Goal: Task Accomplishment & Management: Use online tool/utility

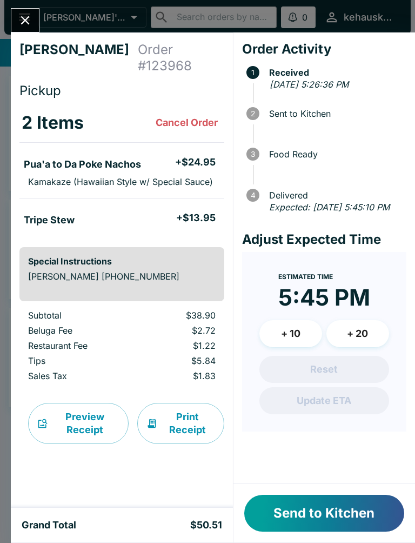
click at [322, 522] on button "Send to Kitchen" at bounding box center [324, 513] width 160 height 37
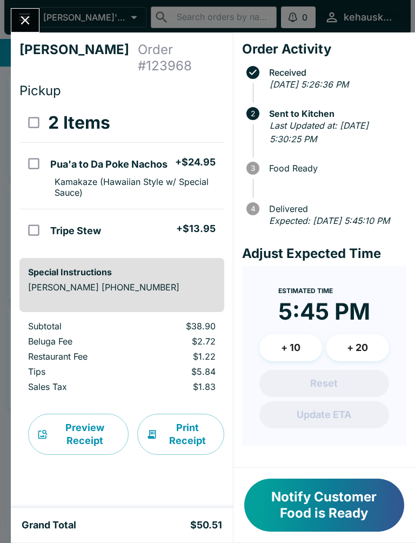
click at [323, 503] on button "Notify Customer Food is Ready" at bounding box center [324, 504] width 160 height 53
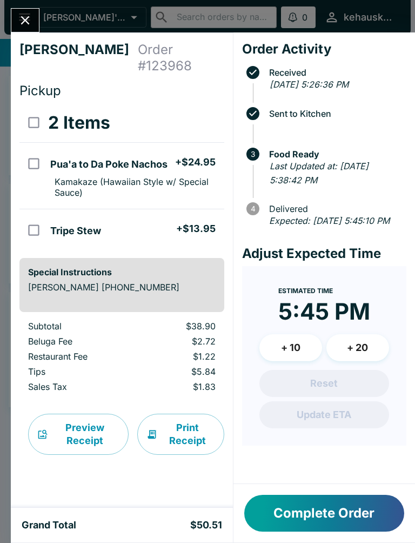
click at [351, 361] on button "+ 20" at bounding box center [358, 347] width 63 height 27
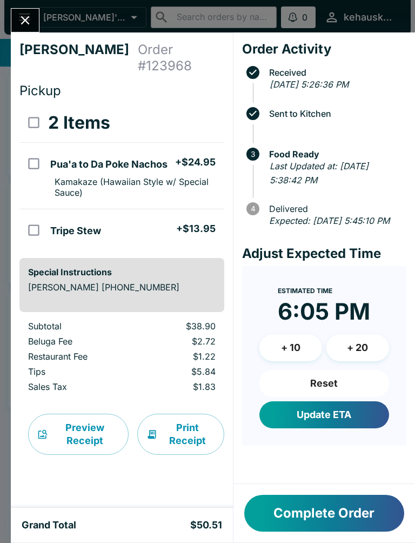
click at [349, 360] on button "+ 20" at bounding box center [358, 347] width 63 height 27
click at [348, 360] on button "+ 20" at bounding box center [358, 347] width 63 height 27
click at [347, 360] on button "+ 20" at bounding box center [358, 347] width 63 height 27
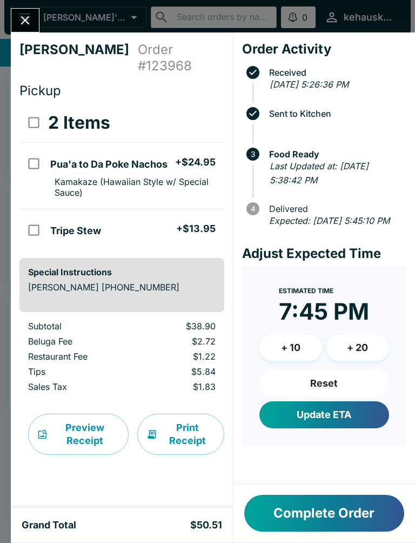
click at [346, 360] on button "+ 20" at bounding box center [358, 347] width 63 height 27
click at [350, 361] on button "+ 20" at bounding box center [358, 347] width 63 height 27
click at [345, 361] on button "+ 20" at bounding box center [358, 347] width 63 height 27
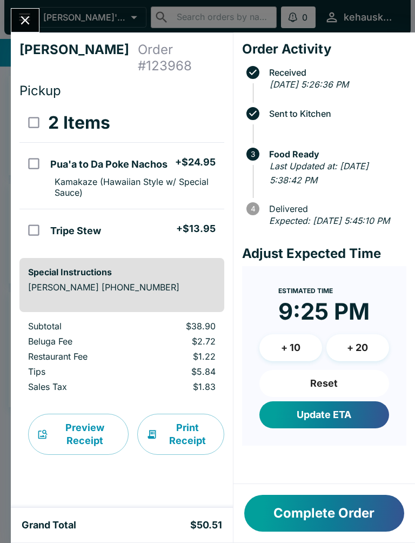
click at [347, 361] on button "+ 20" at bounding box center [358, 347] width 63 height 27
click at [346, 361] on button "+ 20" at bounding box center [358, 347] width 63 height 27
click at [343, 361] on button "+ 20" at bounding box center [358, 347] width 63 height 27
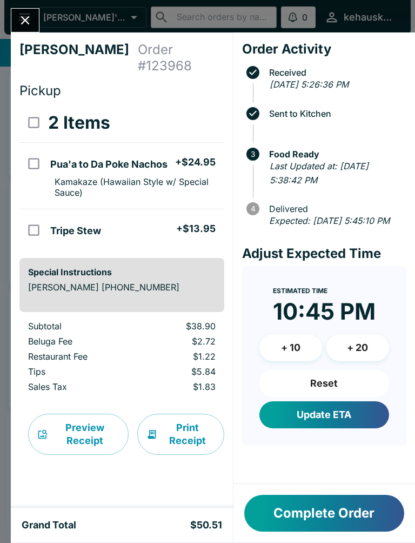
click at [342, 361] on button "+ 20" at bounding box center [358, 347] width 63 height 27
click at [340, 356] on button "+ 20" at bounding box center [358, 347] width 63 height 27
click at [342, 361] on button "+ 20" at bounding box center [358, 347] width 63 height 27
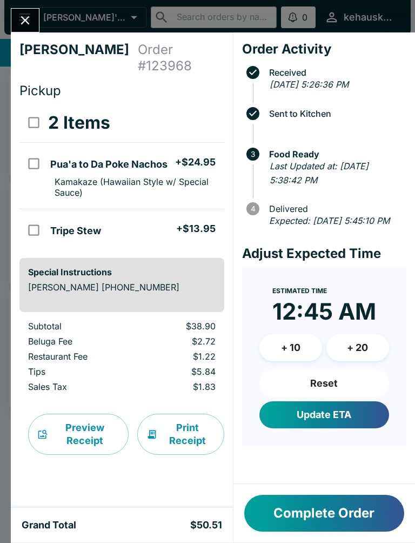
click at [341, 361] on button "+ 20" at bounding box center [358, 347] width 63 height 27
click at [342, 361] on button "+ 20" at bounding box center [358, 347] width 63 height 27
click at [341, 361] on button "+ 20" at bounding box center [358, 347] width 63 height 27
click at [338, 360] on button "+ 20" at bounding box center [358, 347] width 63 height 27
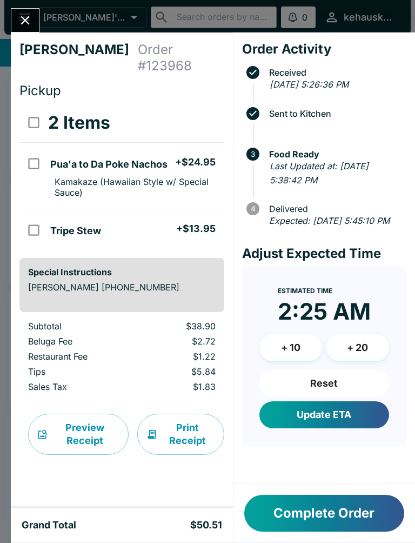
click at [337, 359] on button "+ 20" at bounding box center [358, 347] width 63 height 27
click at [332, 360] on button "+ 20" at bounding box center [358, 347] width 63 height 27
click at [332, 359] on button "+ 20" at bounding box center [358, 347] width 63 height 27
click at [338, 361] on button "+ 20" at bounding box center [358, 347] width 63 height 27
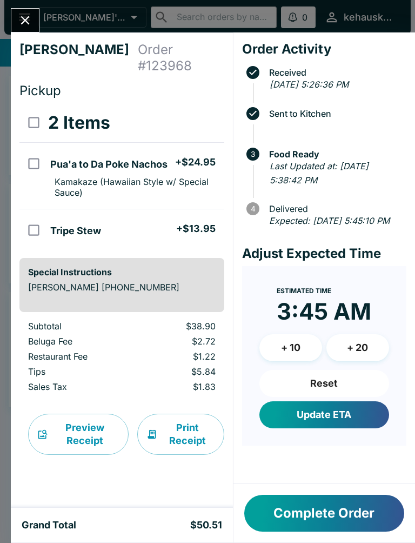
click at [340, 361] on button "+ 20" at bounding box center [358, 347] width 63 height 27
click at [344, 361] on button "+ 20" at bounding box center [358, 347] width 63 height 27
click at [348, 361] on button "+ 20" at bounding box center [358, 347] width 63 height 27
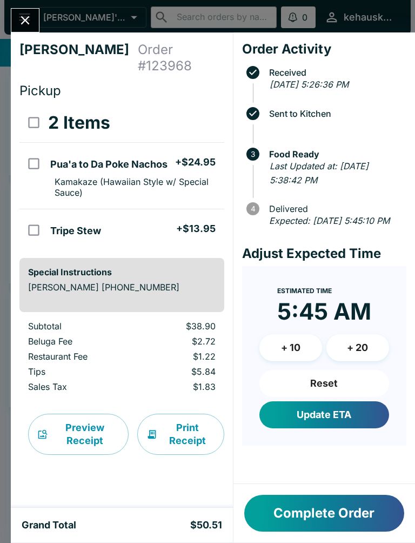
click at [347, 361] on button "+ 20" at bounding box center [358, 347] width 63 height 27
click at [363, 361] on button "+ 20" at bounding box center [358, 347] width 63 height 27
click at [351, 356] on button "+ 20" at bounding box center [358, 347] width 63 height 27
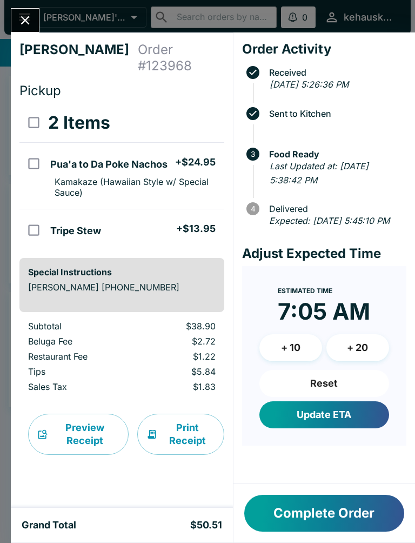
click at [345, 357] on button "+ 20" at bounding box center [358, 347] width 63 height 27
click at [344, 357] on button "+ 20" at bounding box center [358, 347] width 63 height 27
click at [348, 360] on button "+ 20" at bounding box center [358, 347] width 63 height 27
click at [347, 360] on button "+ 20" at bounding box center [358, 347] width 63 height 27
click at [347, 359] on button "+ 20" at bounding box center [358, 347] width 63 height 27
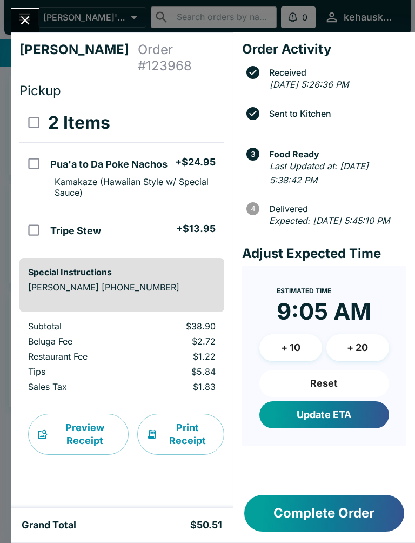
click at [347, 358] on button "+ 20" at bounding box center [358, 347] width 63 height 27
click at [345, 357] on button "+ 20" at bounding box center [358, 347] width 63 height 27
click at [349, 361] on button "+ 20" at bounding box center [358, 347] width 63 height 27
click at [350, 361] on button "+ 20" at bounding box center [358, 347] width 63 height 27
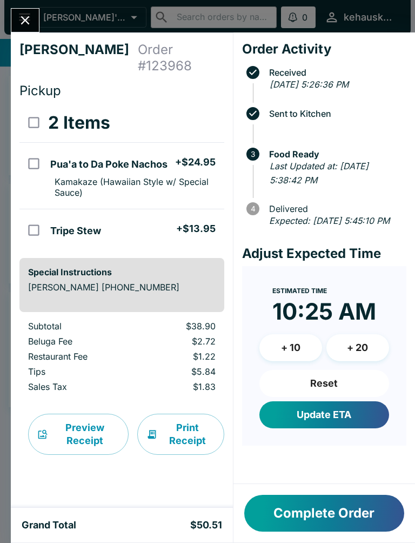
click at [349, 361] on button "+ 20" at bounding box center [358, 347] width 63 height 27
click at [346, 360] on button "+ 20" at bounding box center [358, 347] width 63 height 27
click at [345, 360] on button "+ 20" at bounding box center [358, 347] width 63 height 27
click at [341, 357] on button "+ 20" at bounding box center [358, 347] width 63 height 27
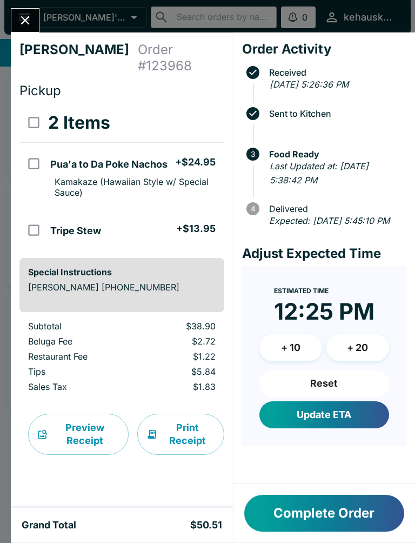
click at [343, 361] on button "+ 20" at bounding box center [358, 347] width 63 height 27
click at [343, 360] on button "+ 20" at bounding box center [358, 347] width 63 height 27
click at [345, 358] on button "+ 20" at bounding box center [358, 347] width 63 height 27
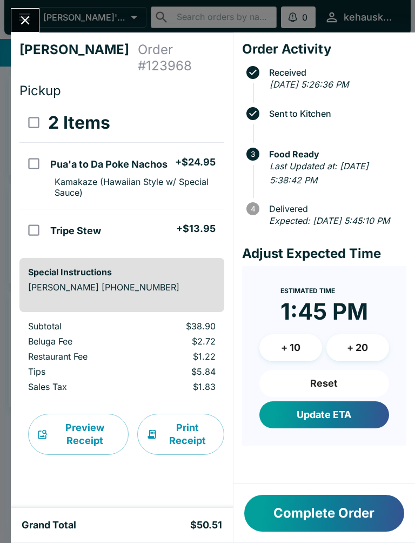
click at [345, 358] on button "+ 20" at bounding box center [358, 347] width 63 height 27
click at [344, 357] on button "+ 20" at bounding box center [358, 347] width 63 height 27
click at [343, 358] on button "+ 20" at bounding box center [358, 347] width 63 height 27
click at [342, 358] on button "+ 20" at bounding box center [358, 347] width 63 height 27
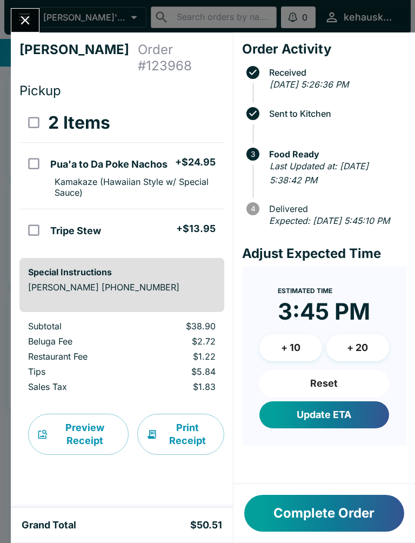
click at [342, 361] on button "+ 20" at bounding box center [358, 347] width 63 height 27
click at [338, 360] on button "+ 20" at bounding box center [358, 347] width 63 height 27
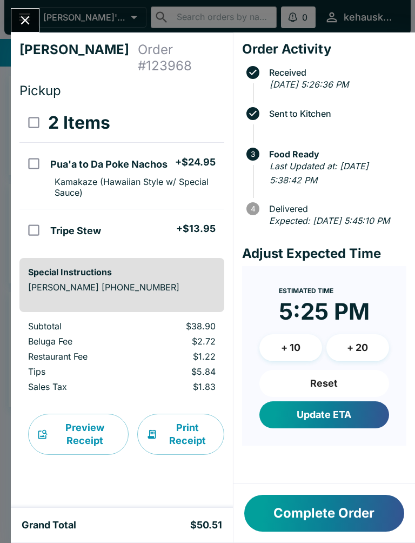
click at [338, 357] on button "+ 20" at bounding box center [358, 347] width 63 height 27
click at [337, 357] on button "+ 20" at bounding box center [358, 347] width 63 height 27
click at [338, 359] on button "+ 20" at bounding box center [358, 347] width 63 height 27
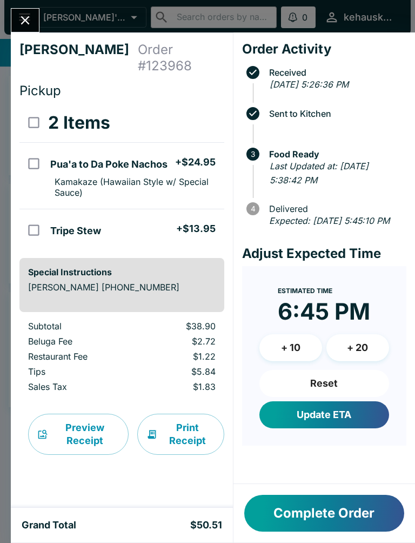
click at [338, 358] on button "+ 20" at bounding box center [358, 347] width 63 height 27
click at [337, 358] on button "+ 20" at bounding box center [358, 347] width 63 height 27
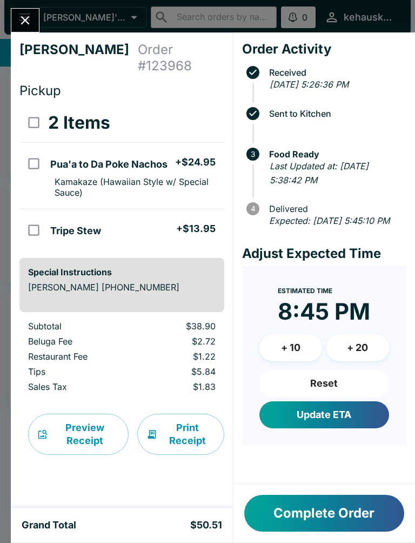
click at [340, 360] on button "+ 20" at bounding box center [358, 347] width 63 height 27
click at [340, 359] on button "+ 20" at bounding box center [358, 347] width 63 height 27
click at [338, 356] on button "+ 20" at bounding box center [358, 347] width 63 height 27
click at [337, 358] on button "+ 20" at bounding box center [358, 347] width 63 height 27
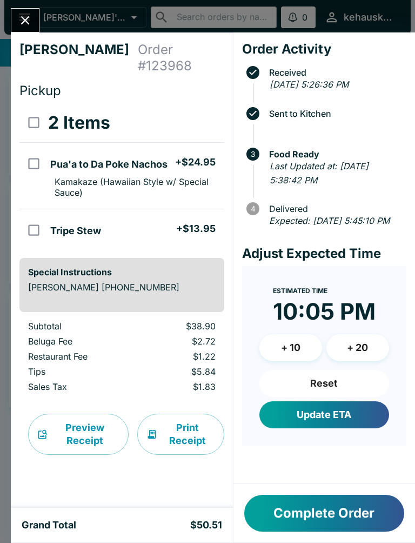
click at [337, 358] on button "+ 20" at bounding box center [358, 347] width 63 height 27
click at [337, 357] on button "+ 20" at bounding box center [358, 347] width 63 height 27
click at [337, 358] on button "+ 20" at bounding box center [358, 347] width 63 height 27
click at [336, 358] on button "+ 20" at bounding box center [358, 347] width 63 height 27
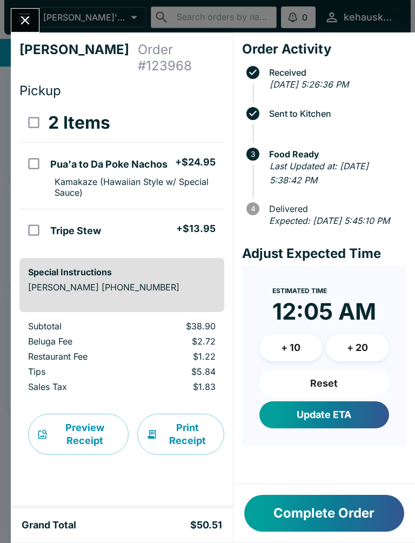
click at [335, 354] on button "+ 20" at bounding box center [358, 347] width 63 height 27
click at [337, 356] on button "+ 20" at bounding box center [358, 347] width 63 height 27
click at [336, 356] on button "+ 20" at bounding box center [358, 347] width 63 height 27
click at [337, 356] on button "+ 20" at bounding box center [358, 347] width 63 height 27
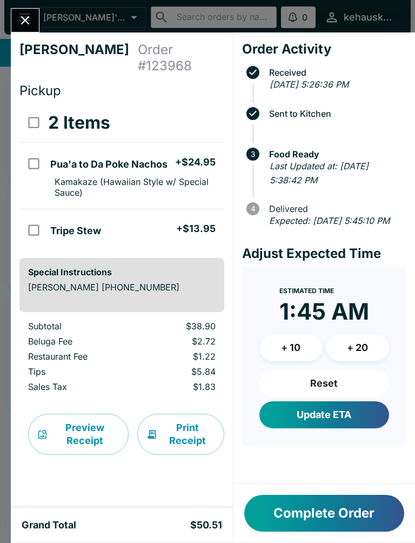
click at [337, 355] on button "+ 20" at bounding box center [358, 347] width 63 height 27
click at [337, 356] on button "+ 20" at bounding box center [358, 347] width 63 height 27
click at [337, 355] on button "+ 20" at bounding box center [358, 347] width 63 height 27
click at [338, 357] on button "+ 20" at bounding box center [358, 347] width 63 height 27
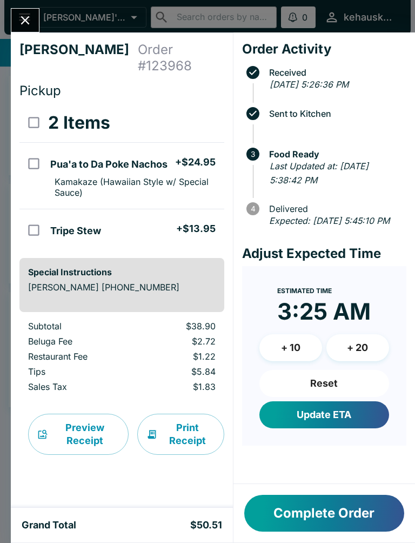
click at [338, 357] on button "+ 20" at bounding box center [358, 347] width 63 height 27
click at [341, 360] on button "+ 20" at bounding box center [358, 347] width 63 height 27
click at [336, 354] on button "+ 20" at bounding box center [358, 347] width 63 height 27
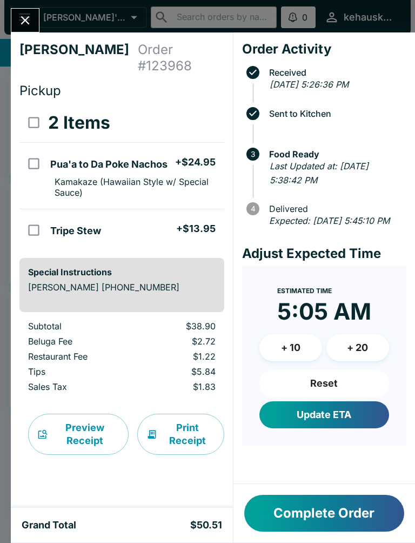
click at [336, 354] on button "+ 20" at bounding box center [358, 347] width 63 height 27
click at [338, 356] on button "+ 20" at bounding box center [358, 347] width 63 height 27
click at [349, 361] on button "+ 20" at bounding box center [358, 347] width 63 height 27
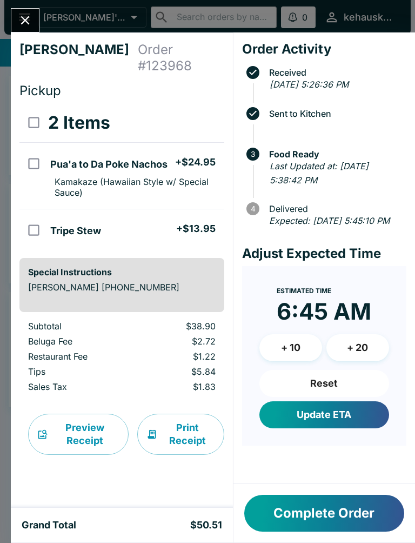
click at [349, 361] on button "+ 20" at bounding box center [358, 347] width 63 height 27
click at [347, 361] on button "+ 20" at bounding box center [358, 347] width 63 height 27
click at [350, 397] on button "Reset" at bounding box center [325, 383] width 130 height 27
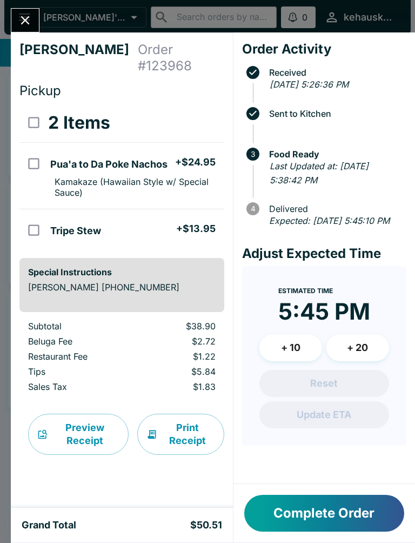
click at [296, 361] on button "+ 10" at bounding box center [291, 347] width 63 height 27
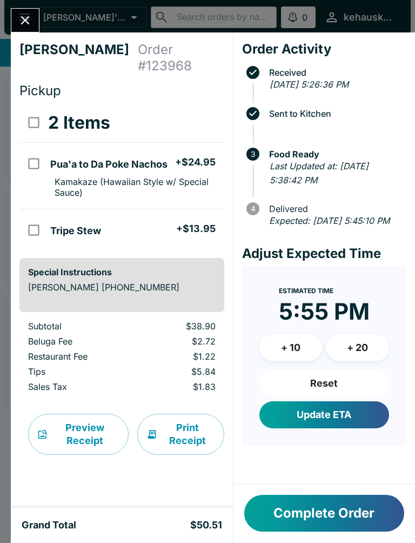
click at [306, 361] on button "+ 10" at bounding box center [291, 347] width 63 height 27
click at [328, 397] on button "Reset" at bounding box center [325, 383] width 130 height 27
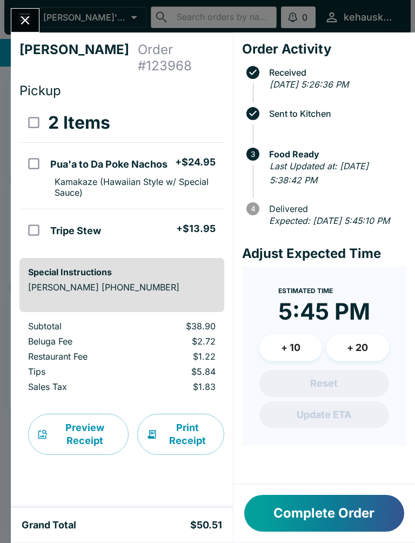
click at [315, 497] on button "Complete Order" at bounding box center [324, 513] width 160 height 37
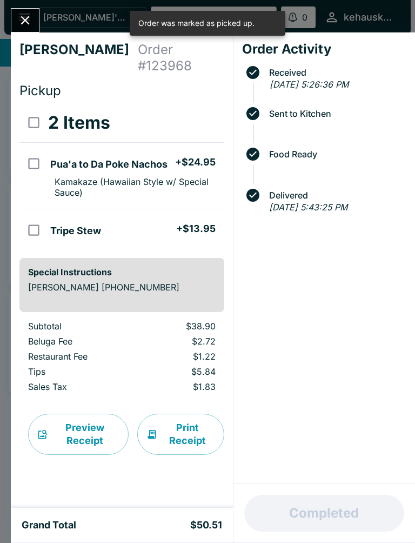
click at [21, 18] on icon "Close" at bounding box center [25, 20] width 15 height 15
